Goal: Transaction & Acquisition: Purchase product/service

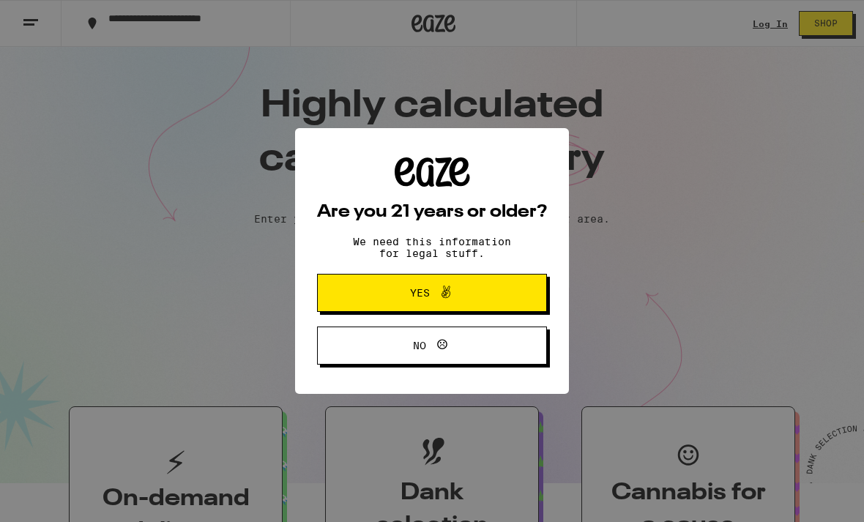
click at [515, 292] on button "Yes" at bounding box center [432, 293] width 230 height 38
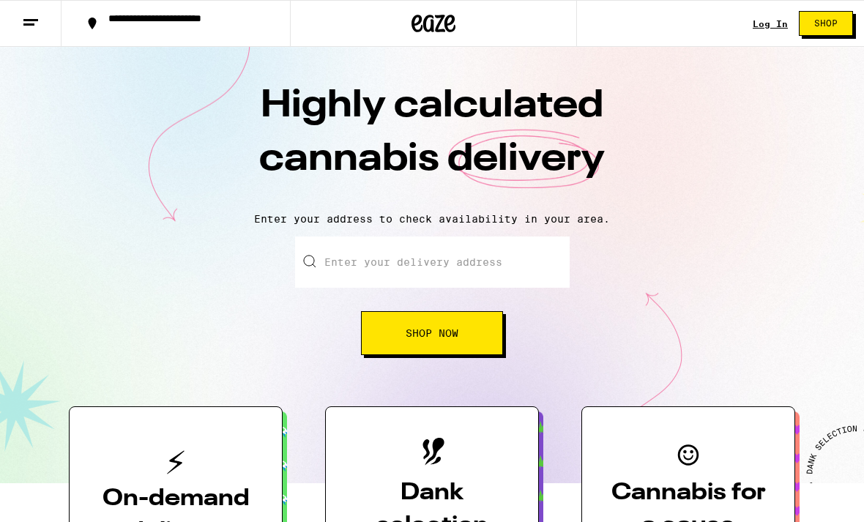
click at [508, 259] on input "Enter your delivery address" at bounding box center [432, 262] width 275 height 51
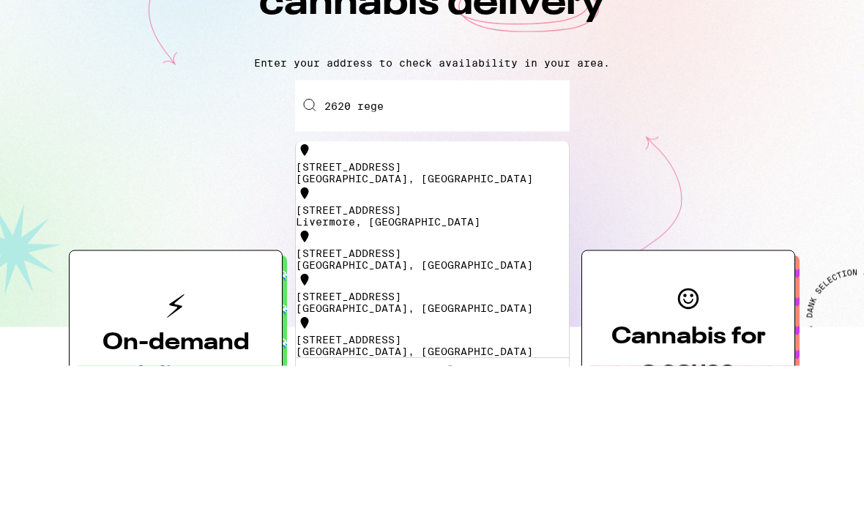
click at [443, 318] on div "[STREET_ADDRESS]" at bounding box center [432, 324] width 273 height 12
type input "[STREET_ADDRESS]"
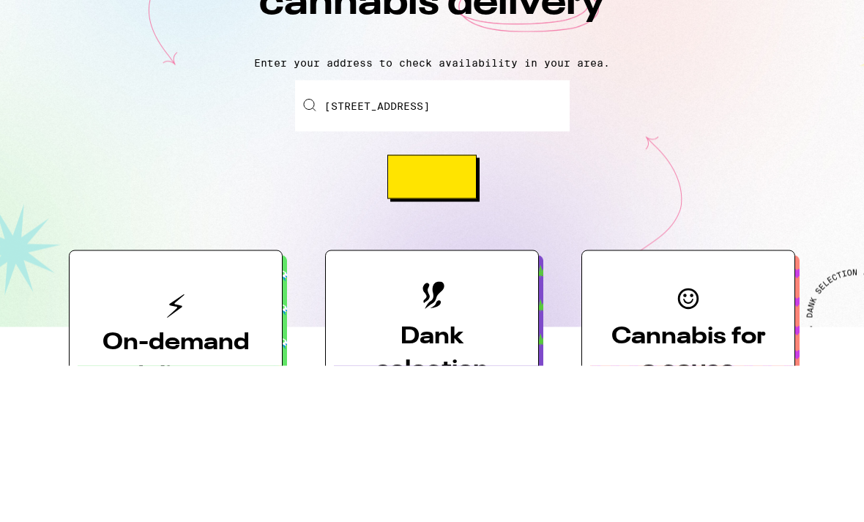
scroll to position [157, 0]
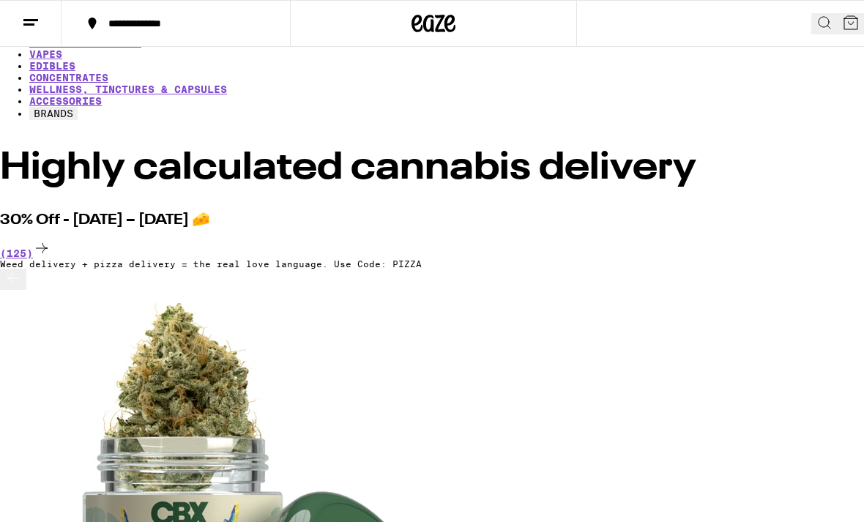
scroll to position [41, 0]
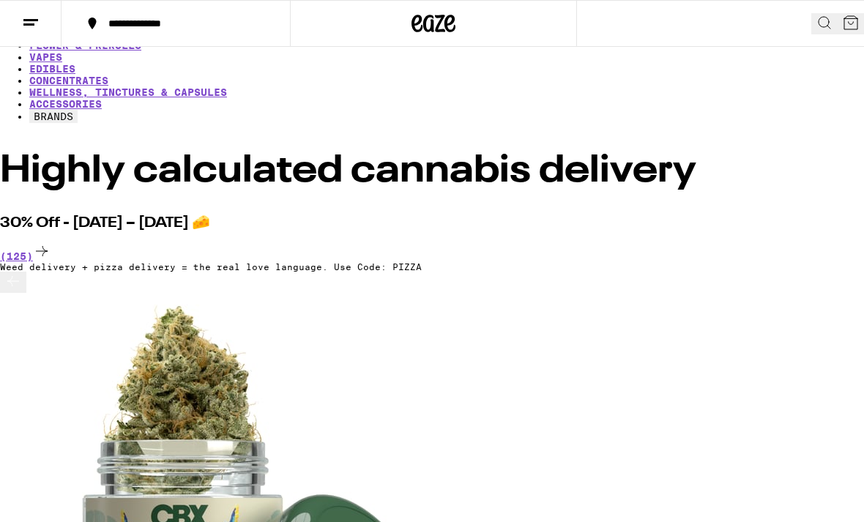
click at [816, 18] on icon at bounding box center [825, 23] width 18 height 18
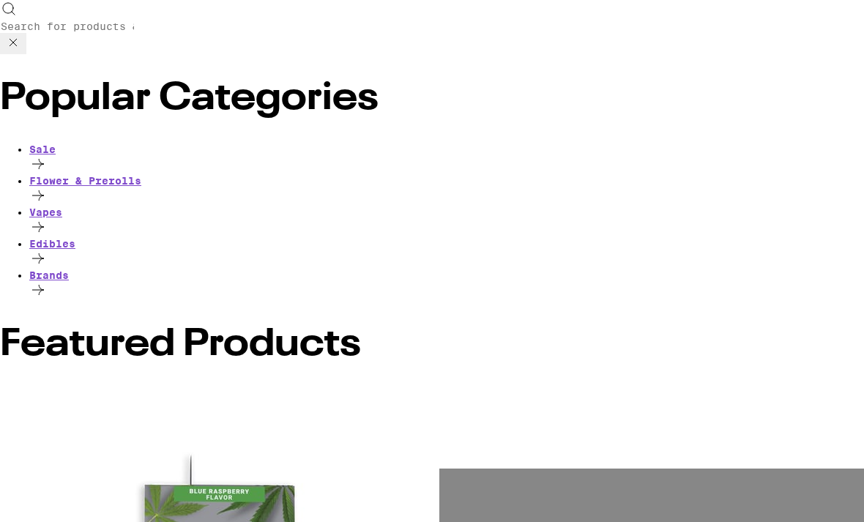
scroll to position [0, 0]
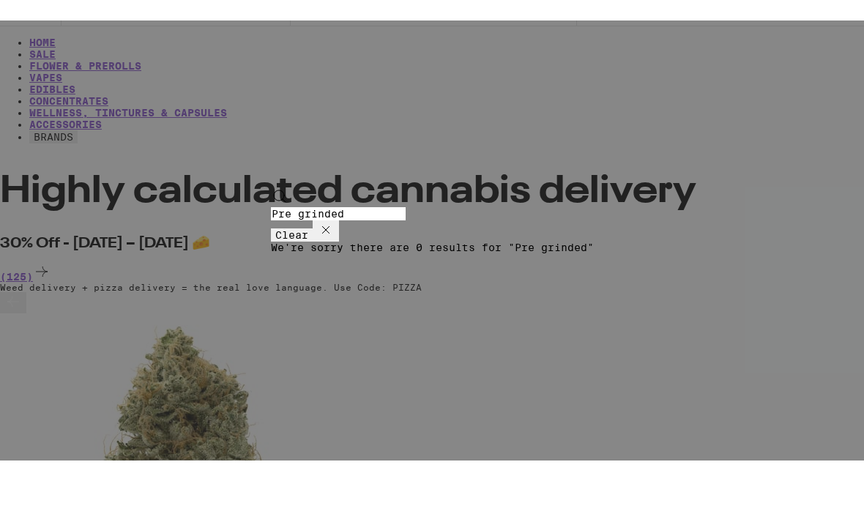
type input "Pre grinded"
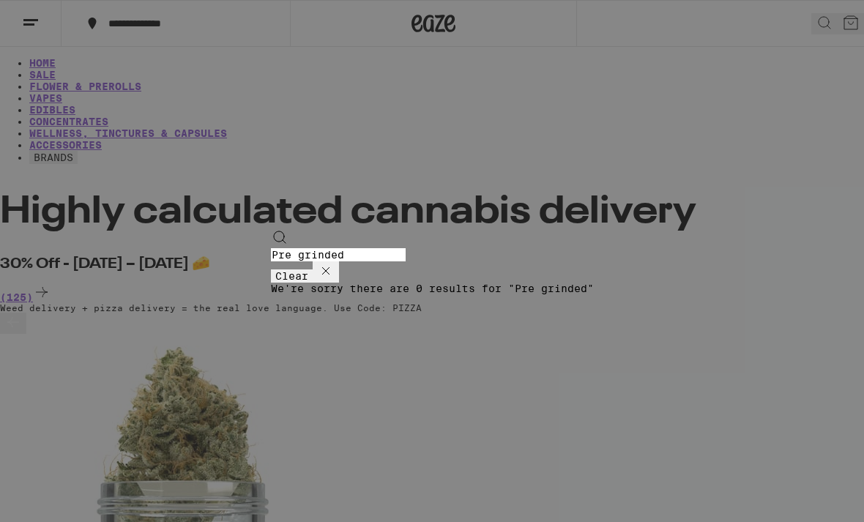
click at [313, 270] on button "Clear" at bounding box center [292, 276] width 42 height 13
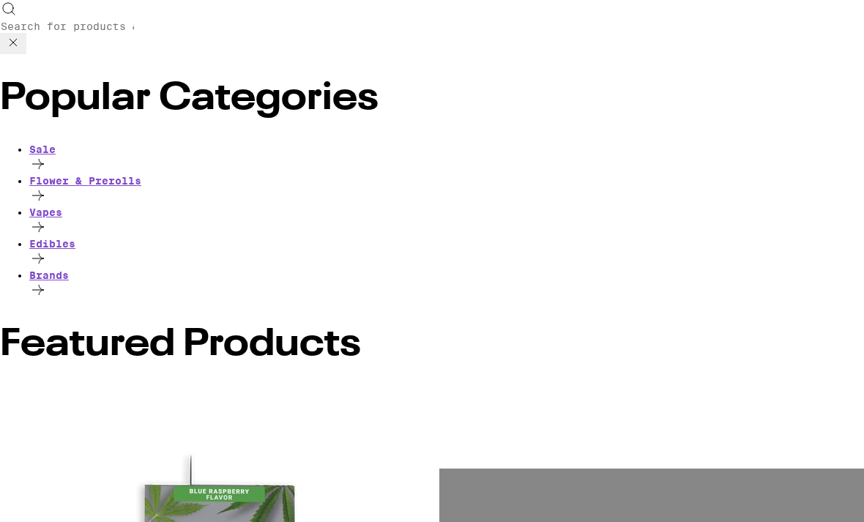
click at [51, 175] on div "Flower & Prerolls" at bounding box center [446, 181] width 835 height 12
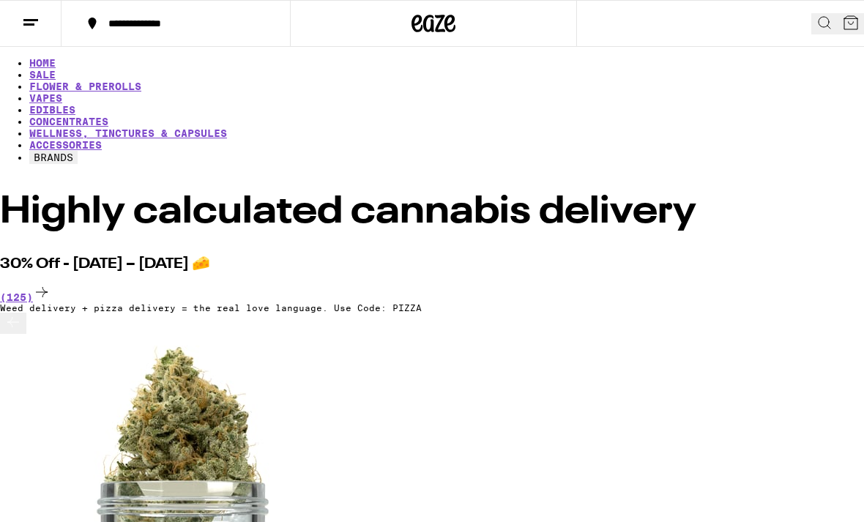
click at [826, 283] on div "(125)" at bounding box center [432, 293] width 864 height 20
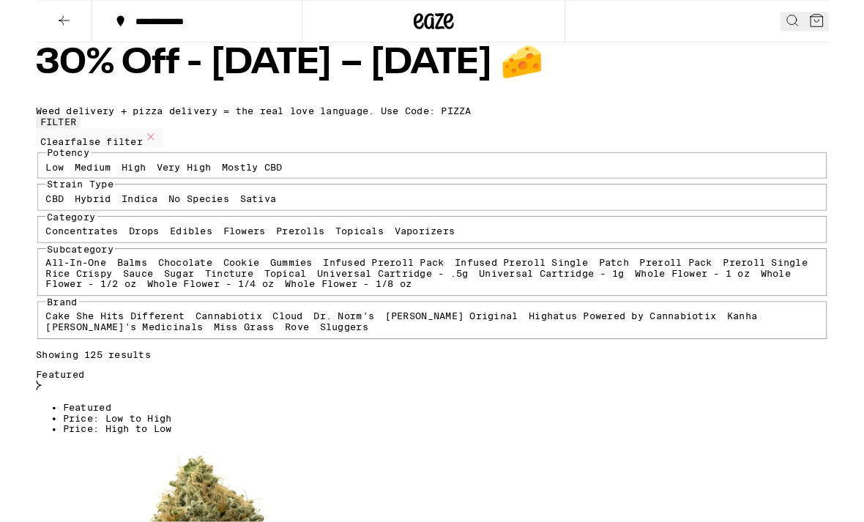
scroll to position [22, 0]
click at [821, 402] on div "Featured" at bounding box center [432, 415] width 864 height 26
click at [148, 450] on span "Price: Low to High" at bounding box center [88, 456] width 119 height 12
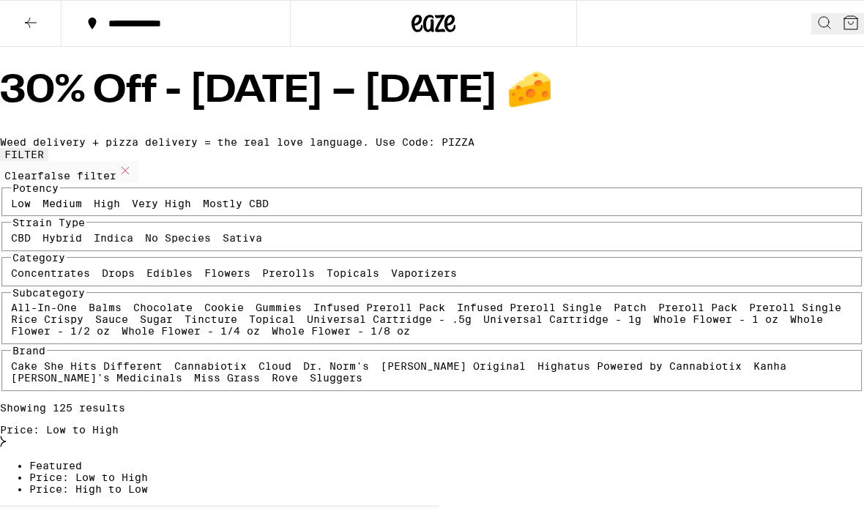
click at [40, 22] on button at bounding box center [31, 24] width 62 height 46
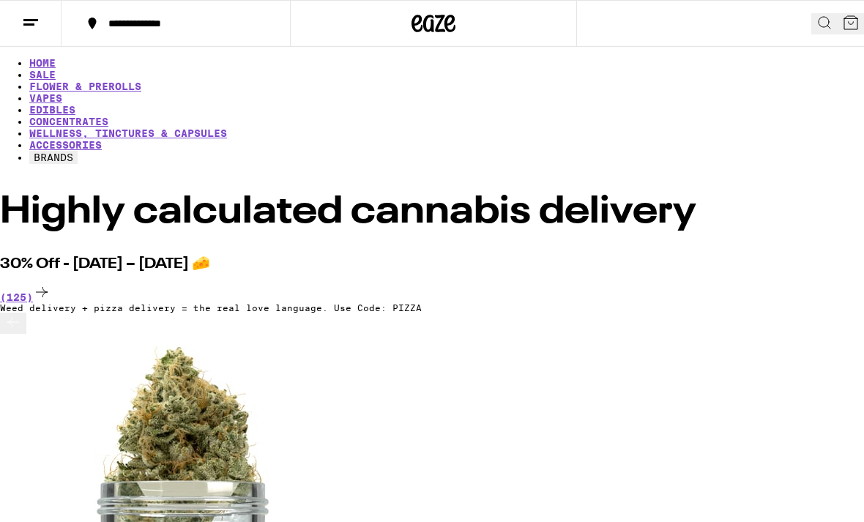
click at [141, 81] on link "FLOWER & PREROLLS" at bounding box center [85, 87] width 112 height 12
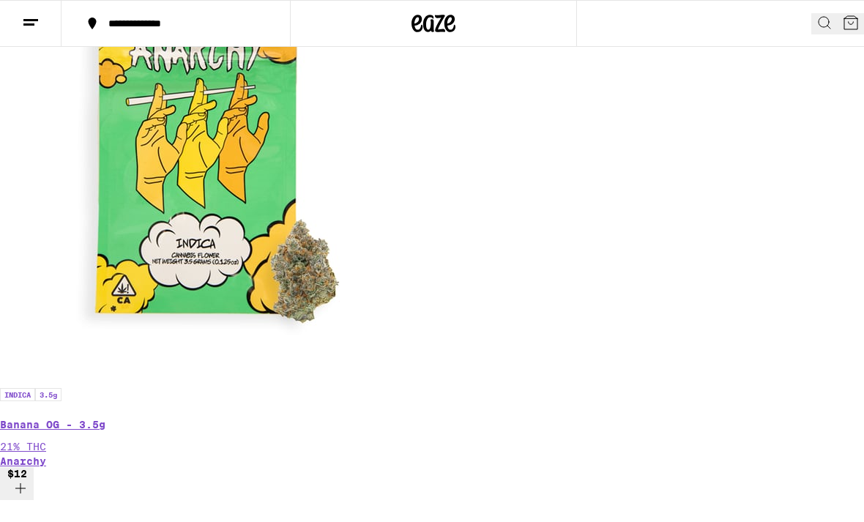
scroll to position [390, 0]
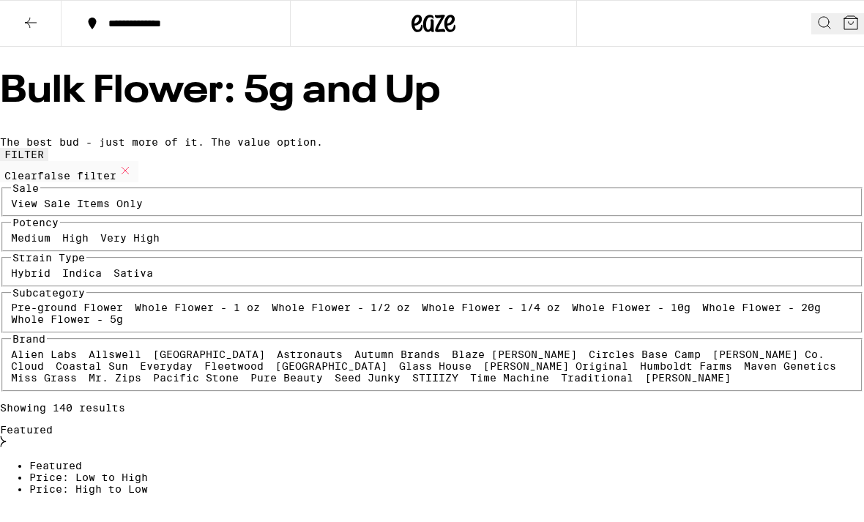
click at [832, 424] on div "Featured" at bounding box center [432, 437] width 864 height 26
click at [148, 472] on span "Price: Low to High" at bounding box center [88, 478] width 119 height 12
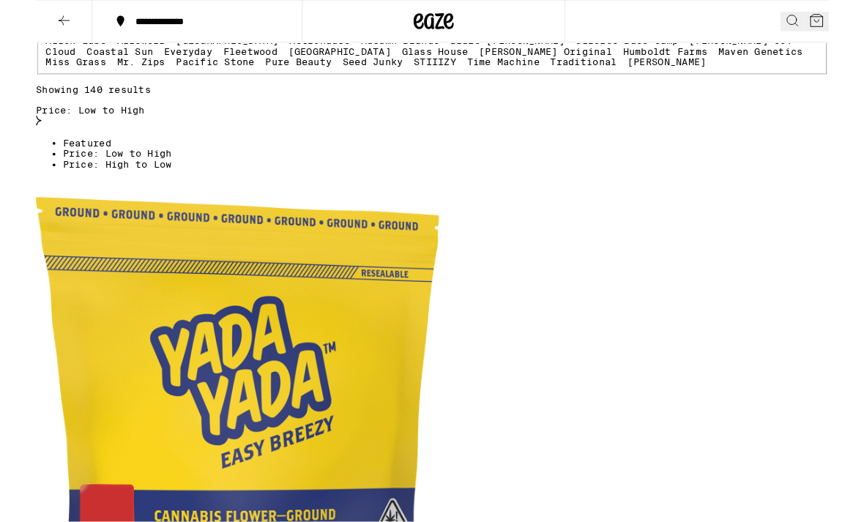
scroll to position [312, 0]
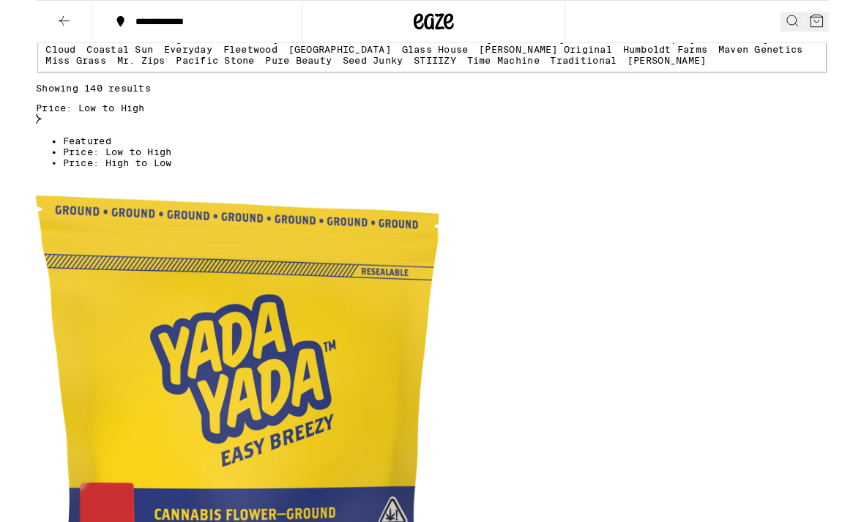
checkbox input "true"
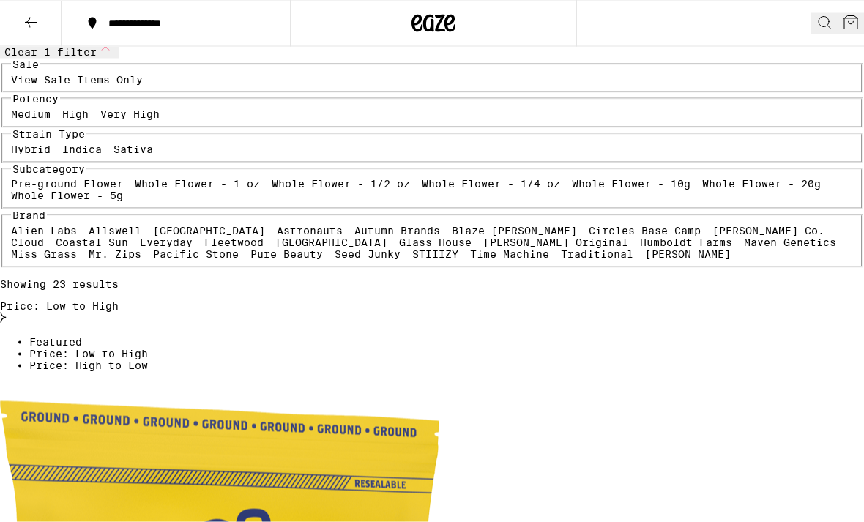
scroll to position [134, 0]
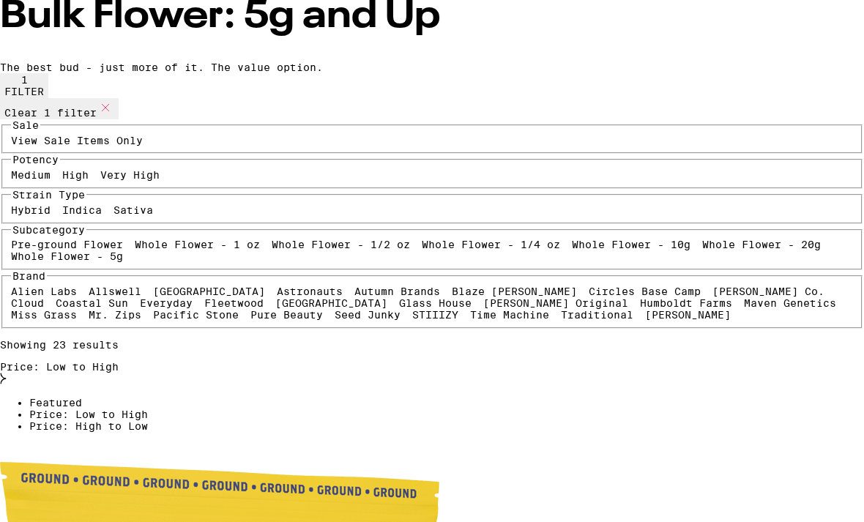
scroll to position [0, 0]
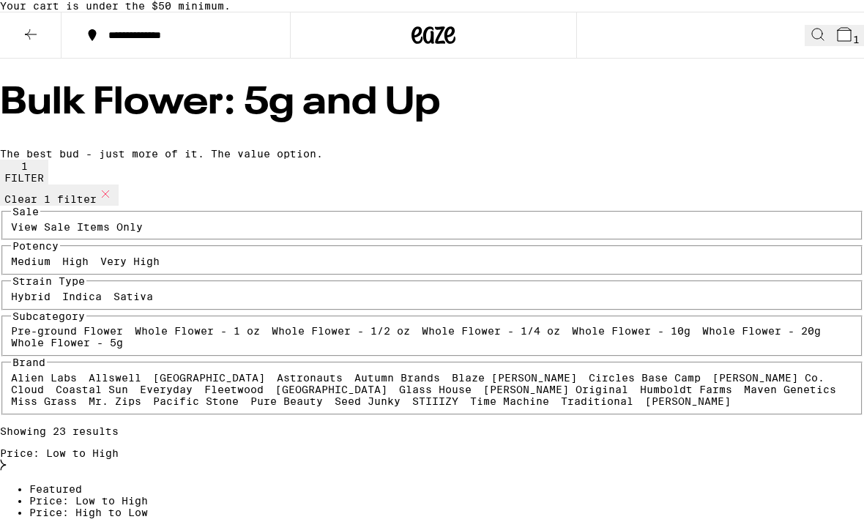
click at [44, 59] on button at bounding box center [31, 35] width 62 height 46
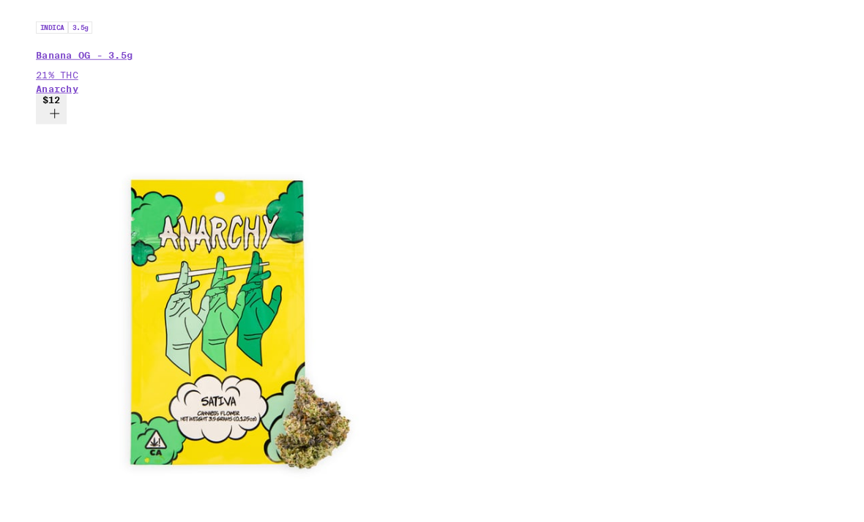
scroll to position [816, 0]
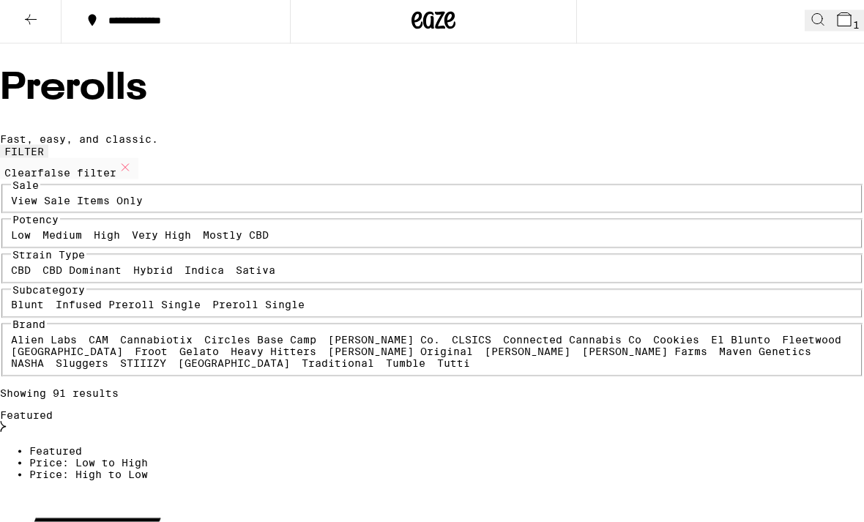
click at [793, 409] on div "Featured" at bounding box center [432, 422] width 864 height 26
click at [148, 456] on span "Price: Low to High" at bounding box center [88, 462] width 119 height 12
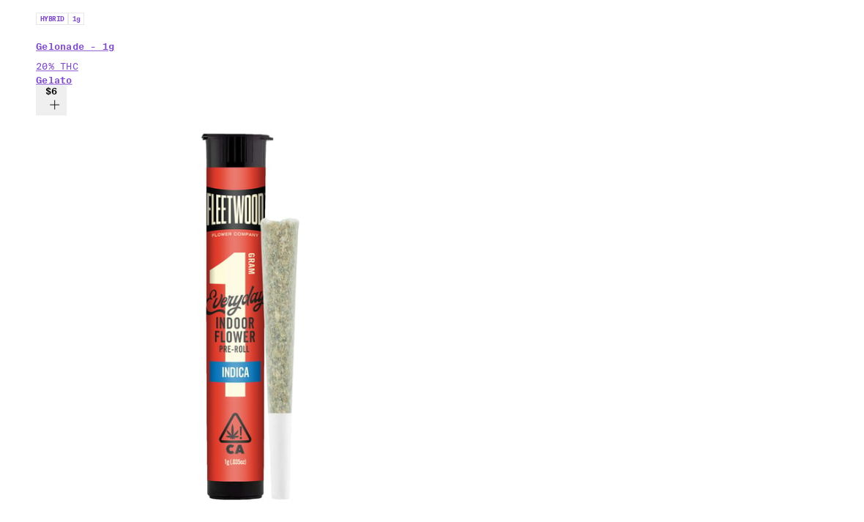
scroll to position [1501, 0]
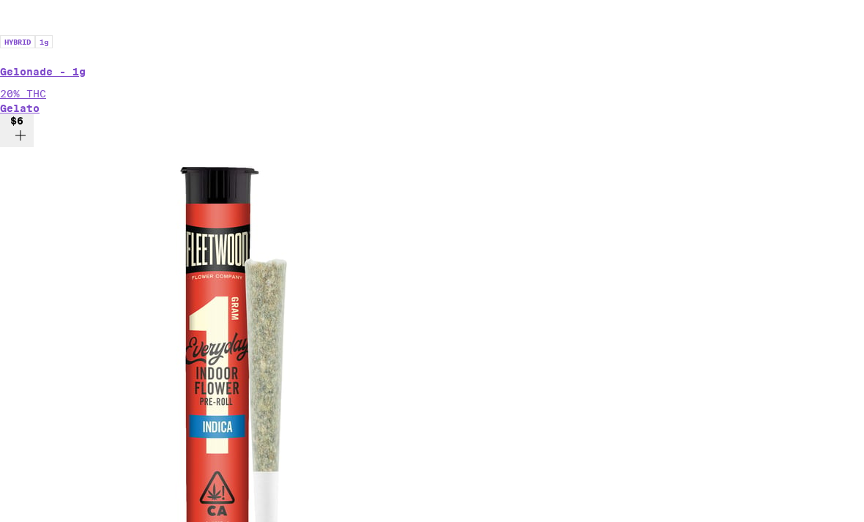
scroll to position [1479, 0]
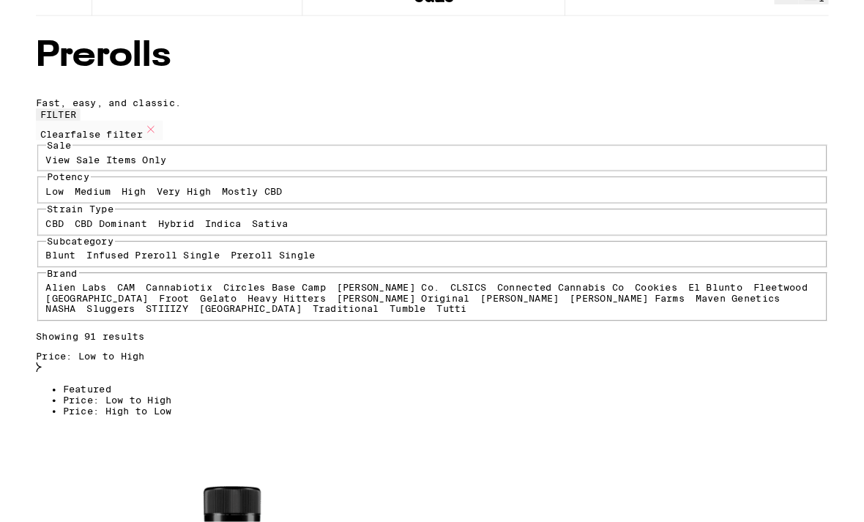
scroll to position [1, 0]
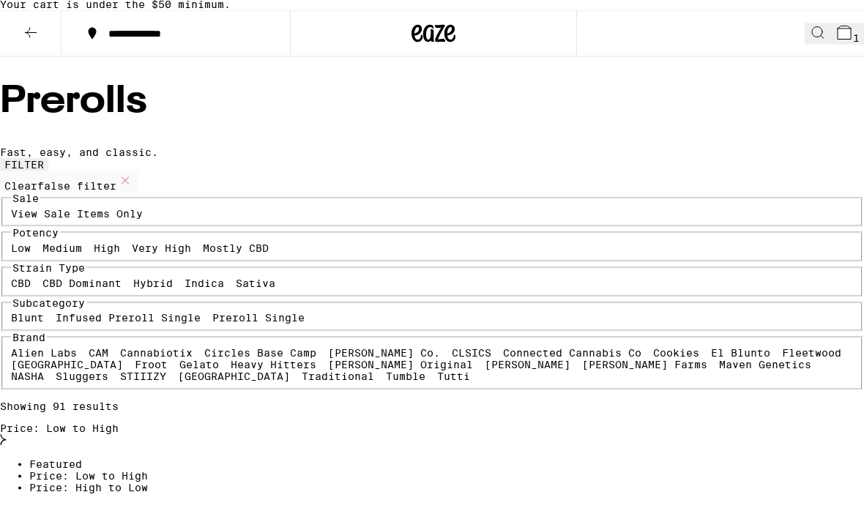
click at [33, 57] on button at bounding box center [31, 34] width 62 height 46
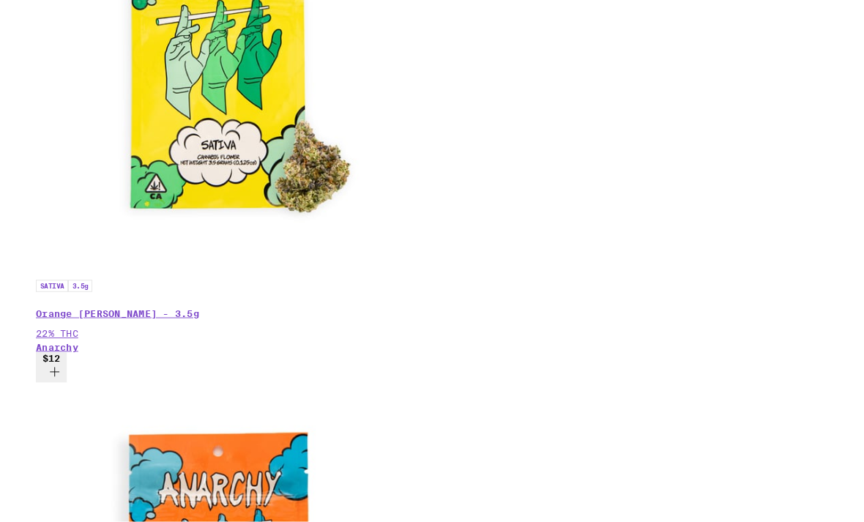
scroll to position [1094, 0]
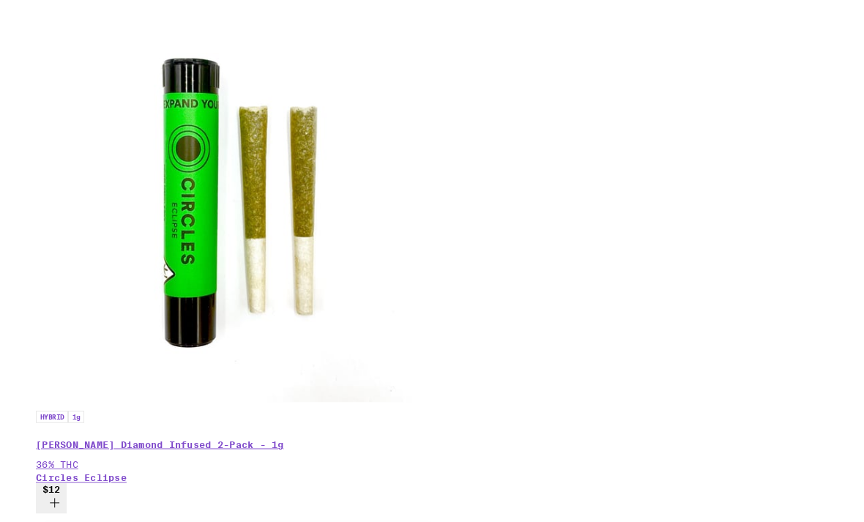
scroll to position [508, 0]
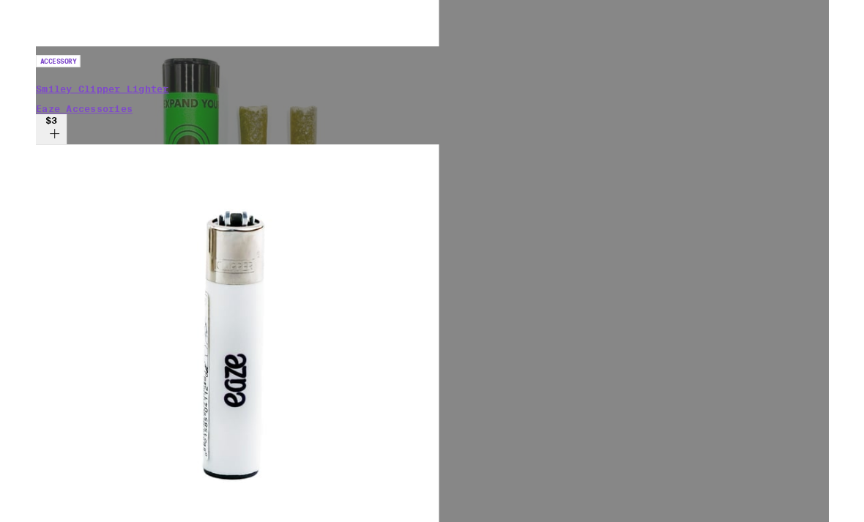
click at [786, 26] on div "Your Cart Your cart is under the $50 minimum. Glitter Bomb Pre-Ground - 14g Yad…" at bounding box center [432, 284] width 864 height 569
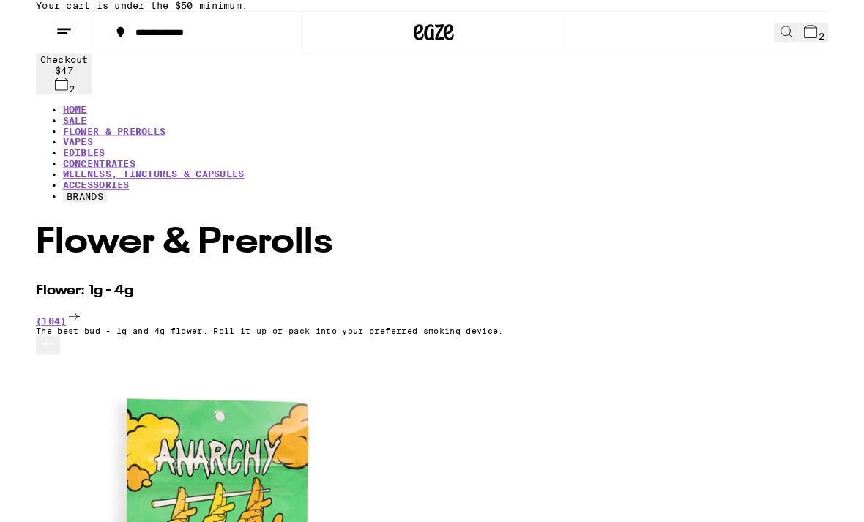
click at [62, 149] on link "VAPES" at bounding box center [45, 155] width 33 height 12
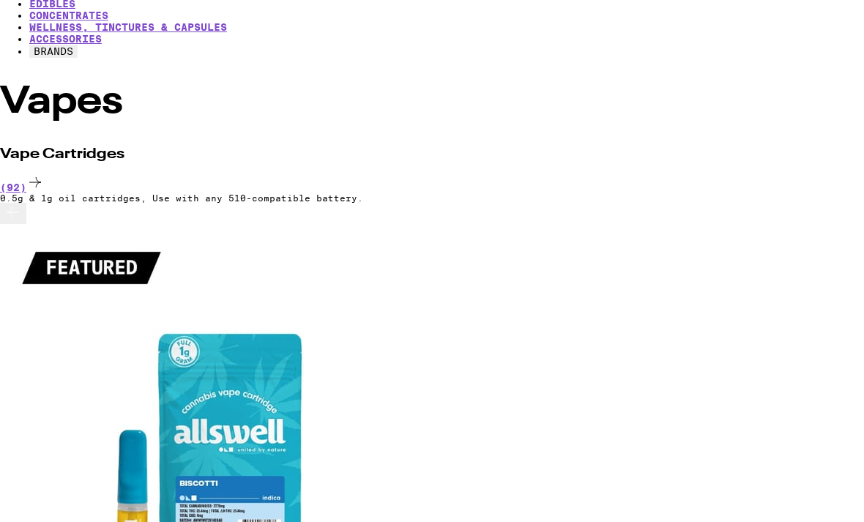
scroll to position [155, 0]
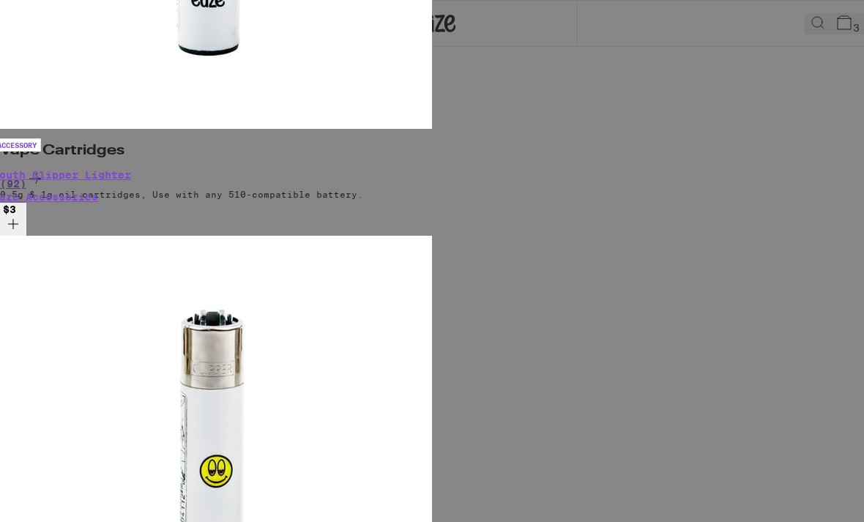
click at [749, 75] on div "Your Cart Glitter Bomb Pre-Ground - 14g Yada Yada $25 2 PR OG 7-Pack - 3.5g Tim…" at bounding box center [432, 261] width 864 height 522
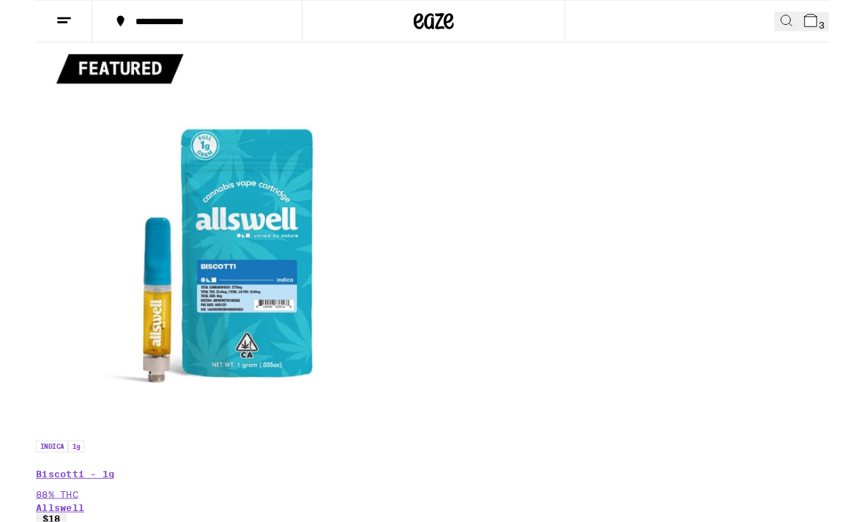
scroll to position [351, 0]
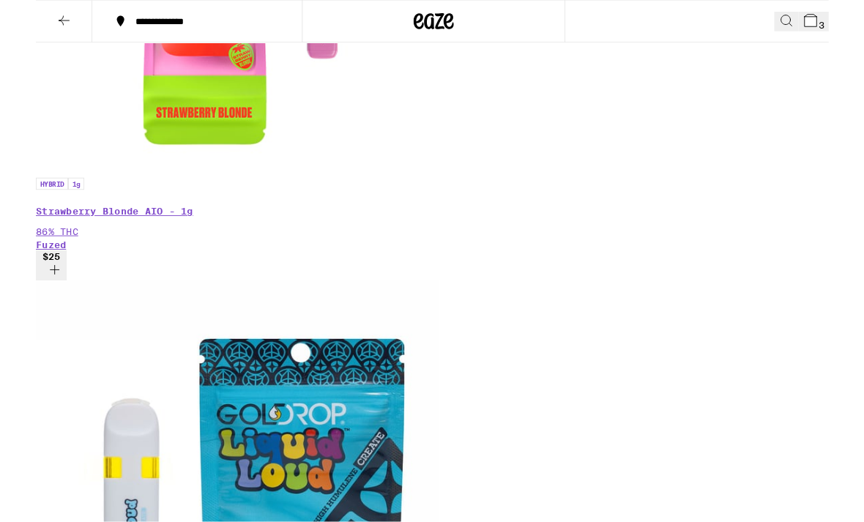
scroll to position [4069, 0]
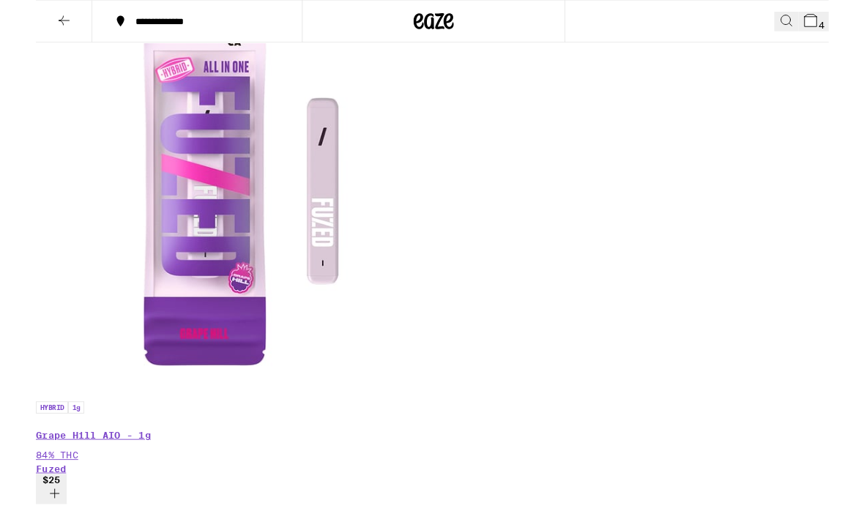
scroll to position [2703, 0]
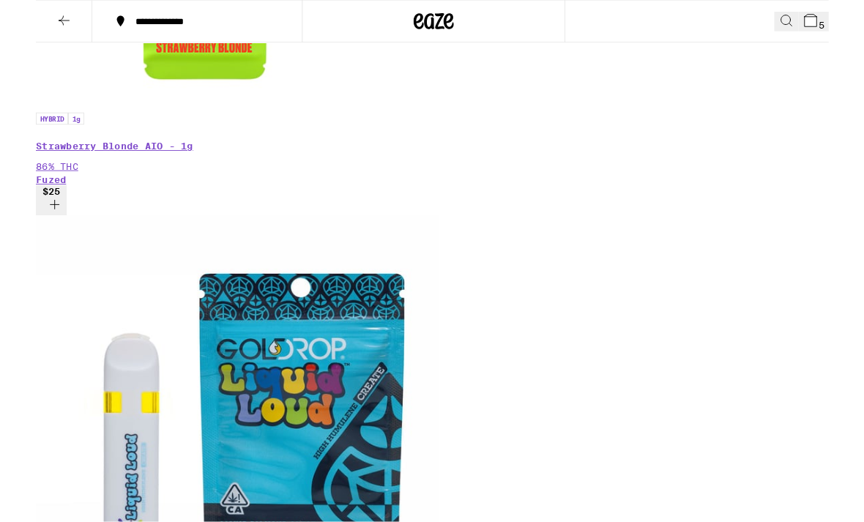
scroll to position [4147, 0]
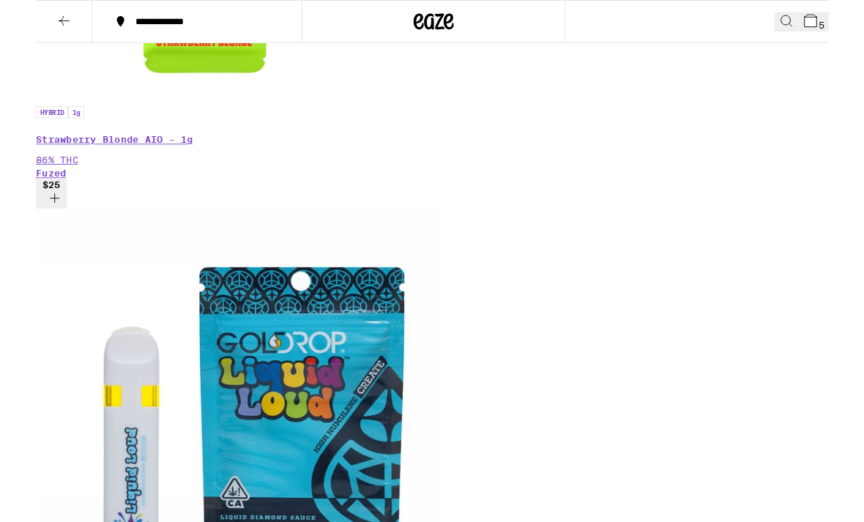
click at [836, 31] on icon at bounding box center [845, 23] width 18 height 18
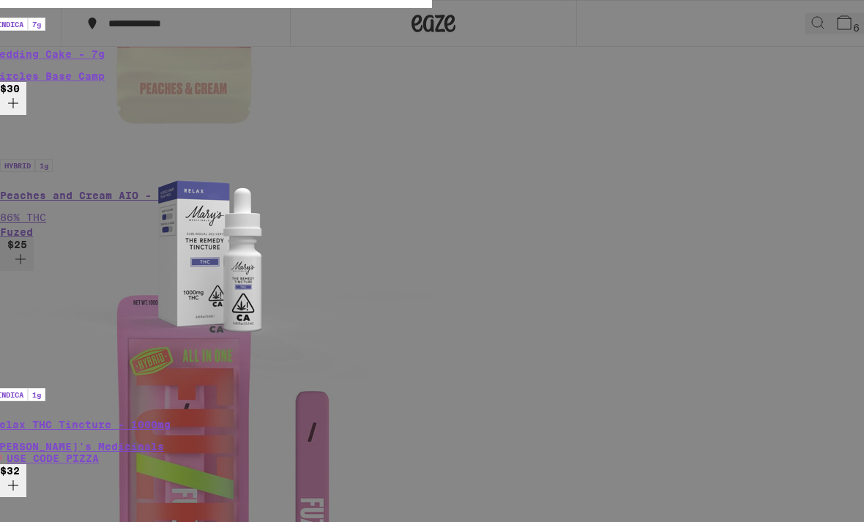
scroll to position [173, 0]
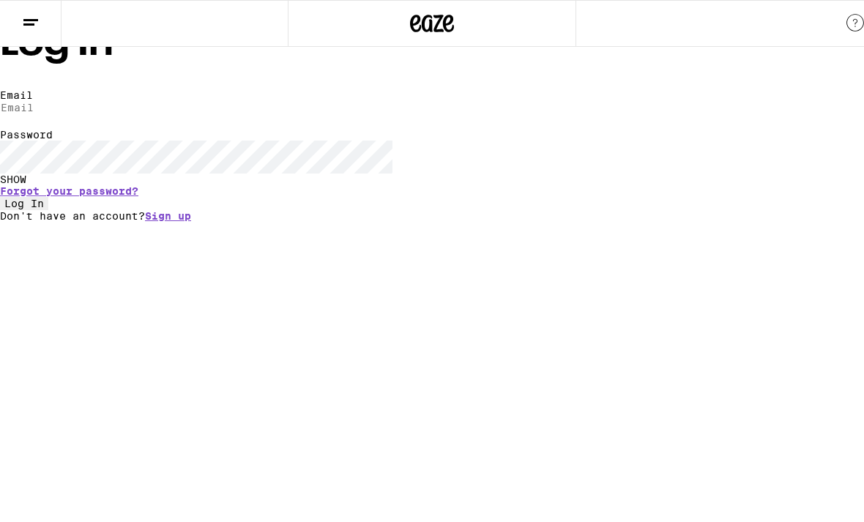
click at [135, 114] on input "Email" at bounding box center [67, 107] width 135 height 13
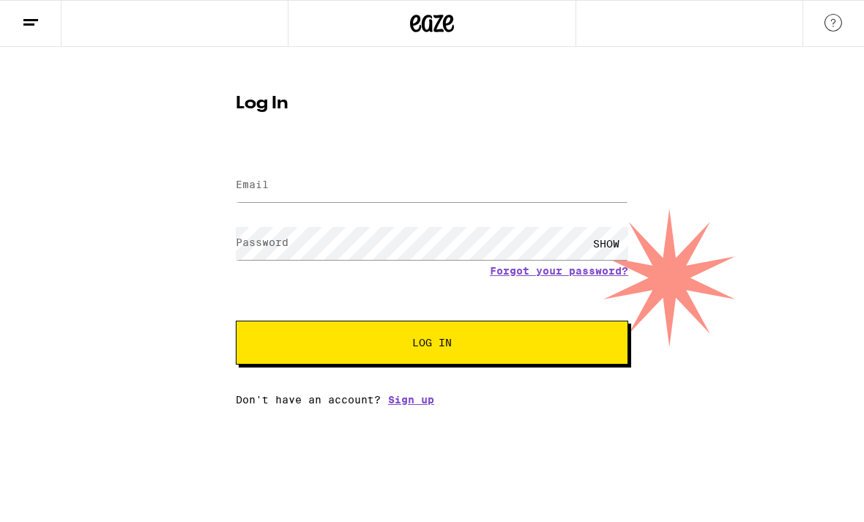
click at [48, 28] on button at bounding box center [31, 24] width 62 height 46
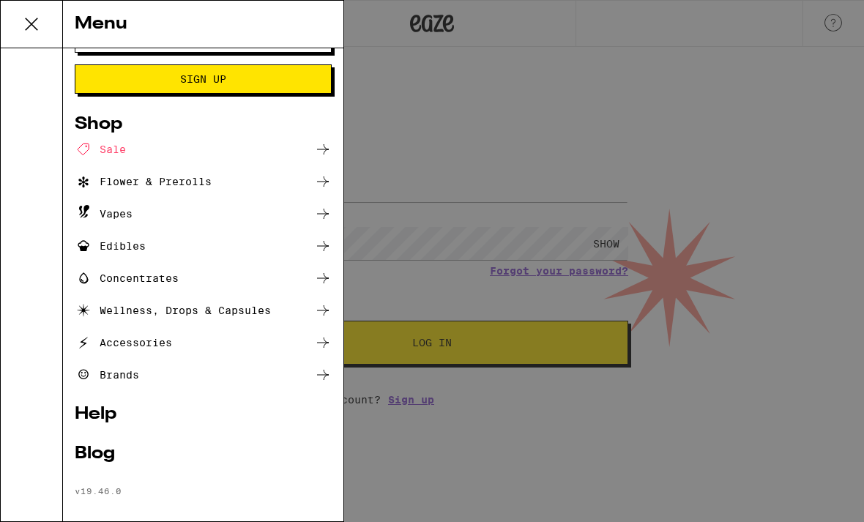
scroll to position [39, 0]
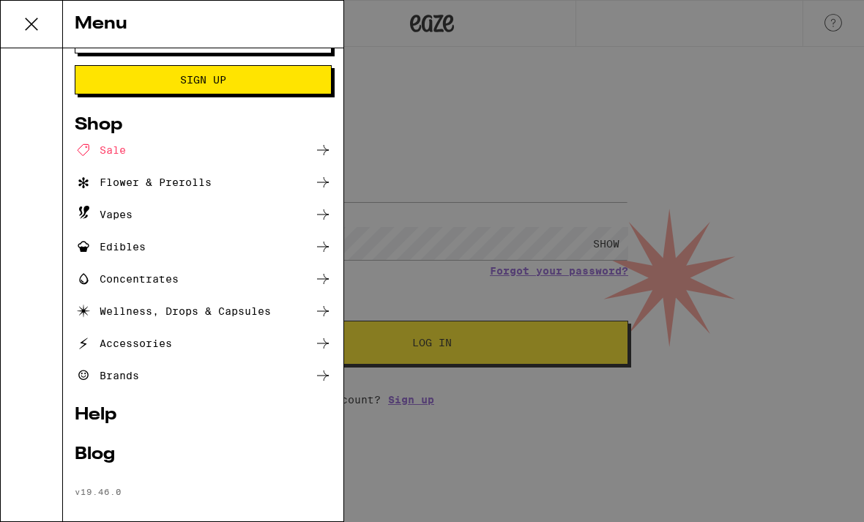
click at [0, 0] on div "Menu Log In Sign Up Shop Sale Flower & Prerolls Vapes Edibles Concentrates Well…" at bounding box center [0, 0] width 0 height 0
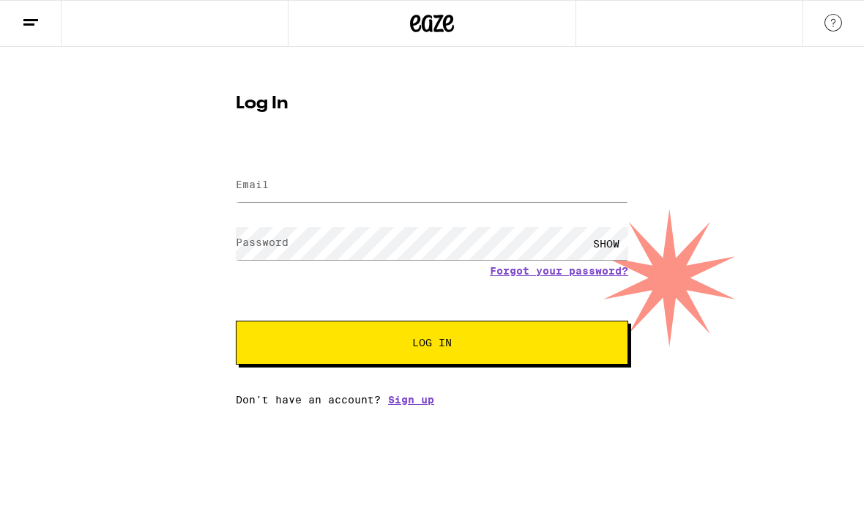
click at [39, 26] on icon at bounding box center [31, 23] width 18 height 18
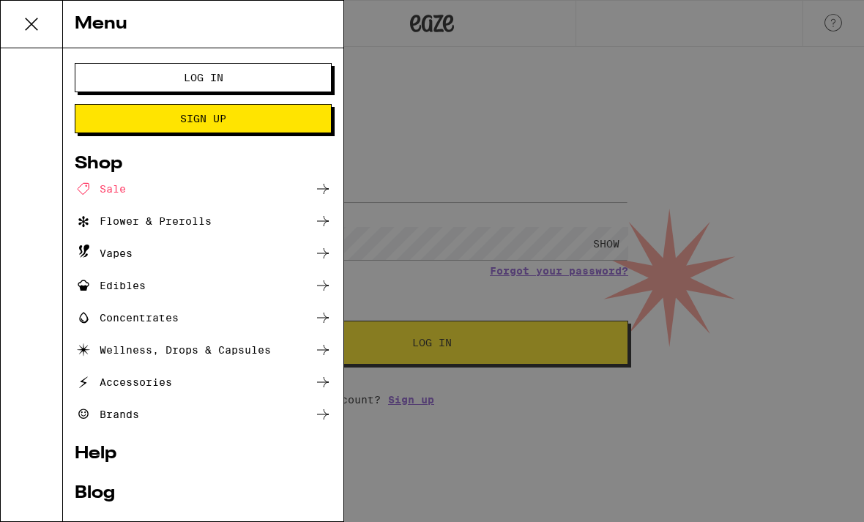
click at [679, 254] on div "Menu Log In Sign Up Shop Sale Flower & Prerolls Vapes Edibles Concentrates Well…" at bounding box center [432, 261] width 864 height 522
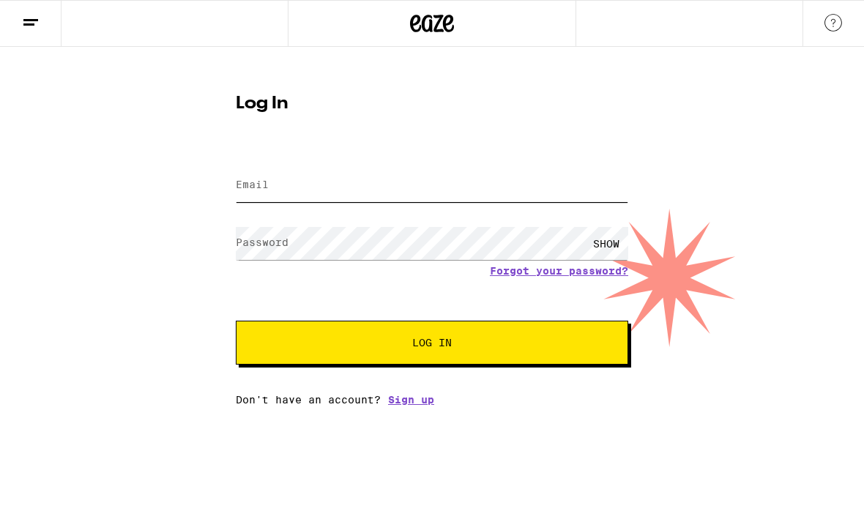
click at [342, 188] on input "Email" at bounding box center [432, 185] width 393 height 33
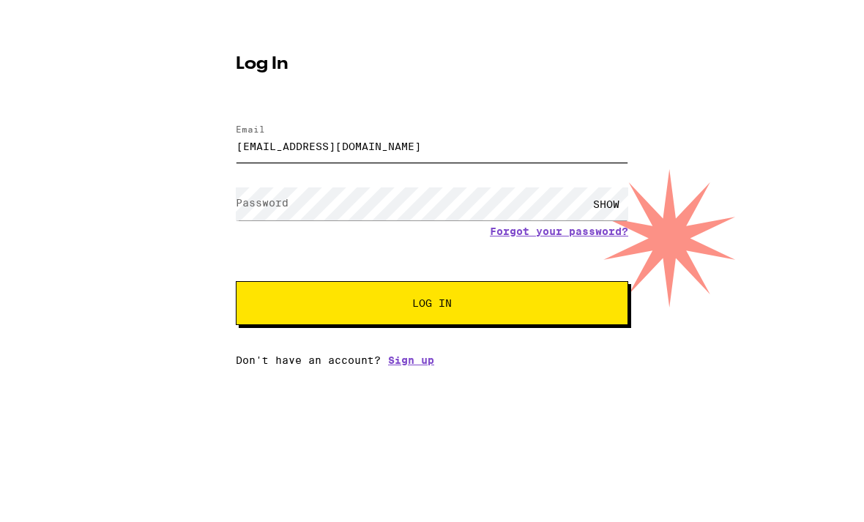
type input "bump-nonstop-9d@icloud.com"
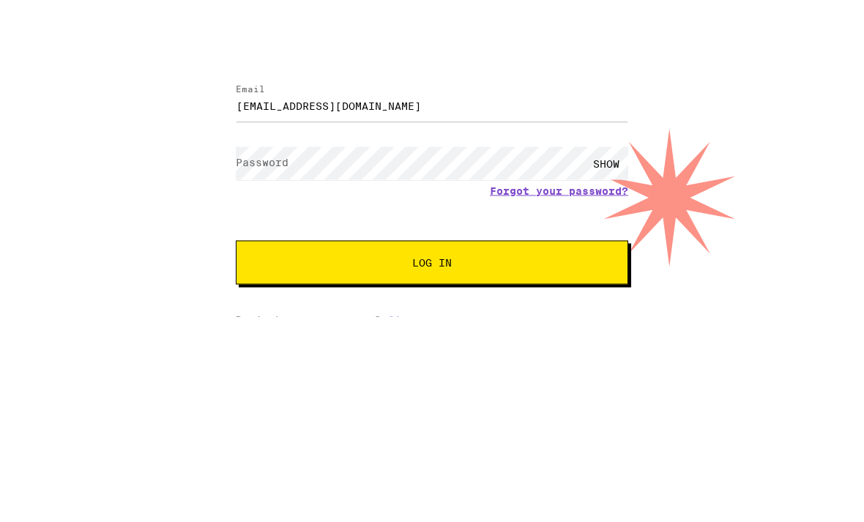
click at [365, 138] on form "Email Email bump-nonstop-9d@icloud.com Password Password SHOW Forgot your passw…" at bounding box center [432, 245] width 393 height 215
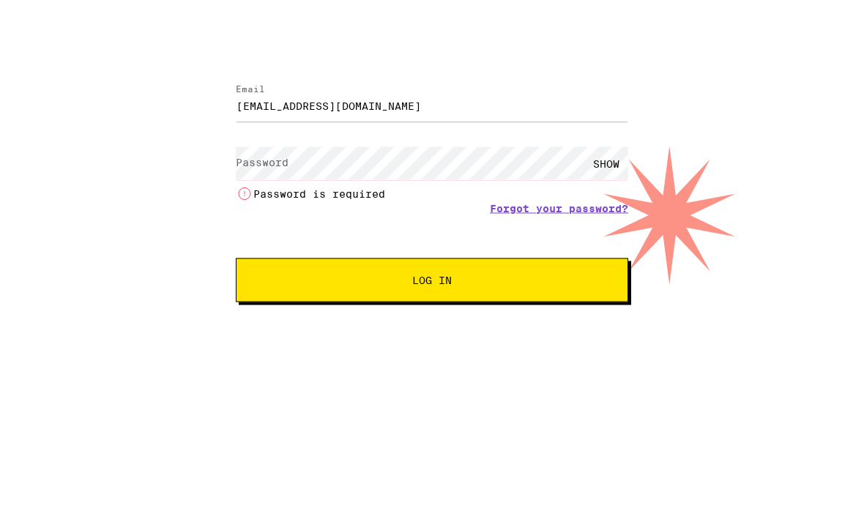
click at [246, 225] on label "Password" at bounding box center [262, 231] width 53 height 12
click at [249, 225] on label "Password" at bounding box center [262, 231] width 53 height 12
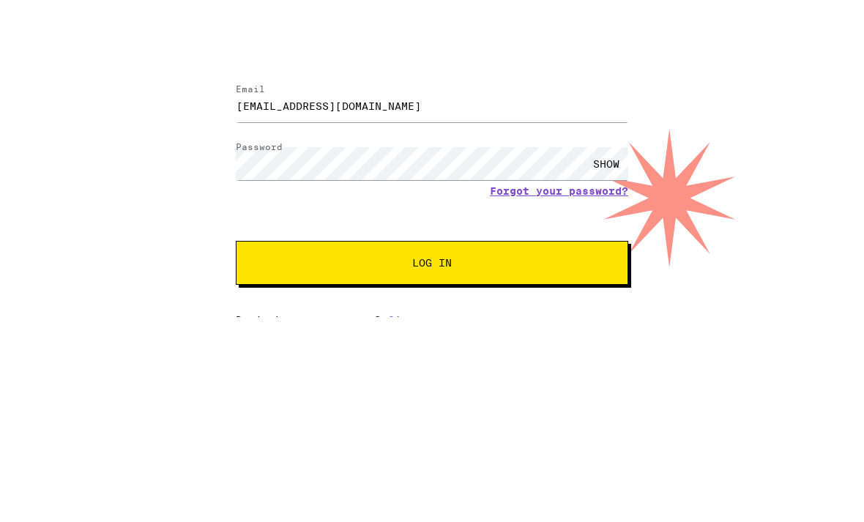
click at [612, 215] on div "SHOW" at bounding box center [607, 231] width 44 height 33
click at [432, 309] on button "Log In" at bounding box center [432, 331] width 393 height 44
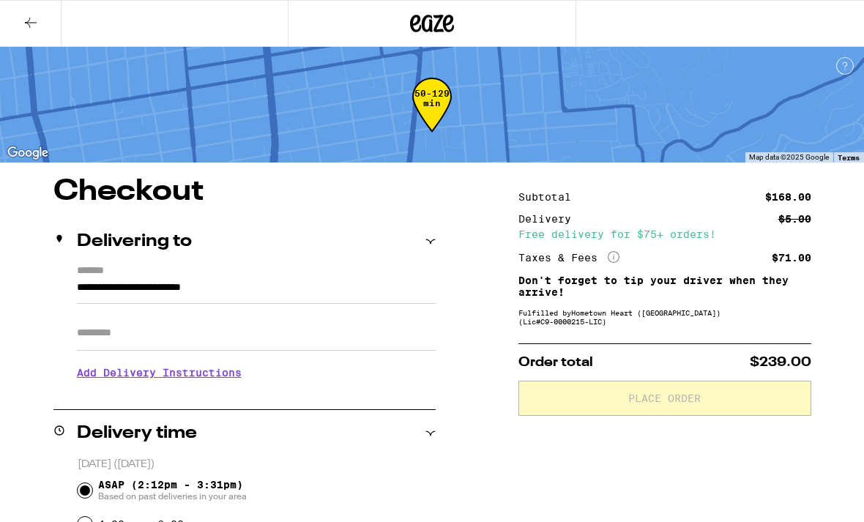
click at [26, 45] on button at bounding box center [31, 24] width 62 height 46
